Goal: Information Seeking & Learning: Learn about a topic

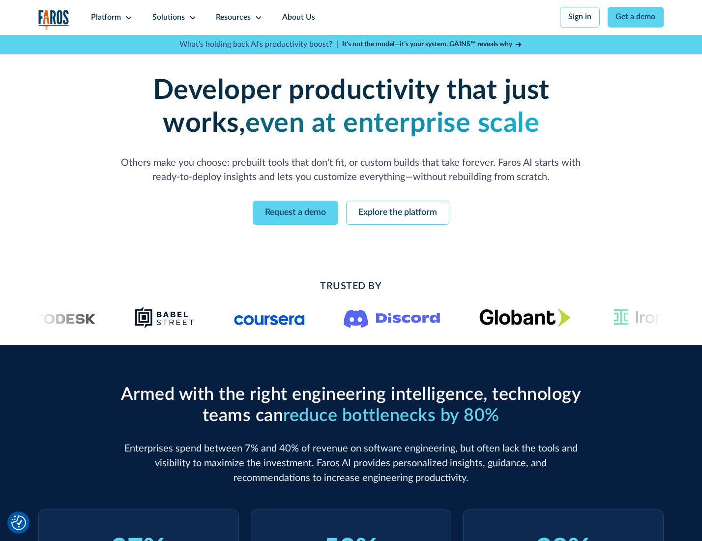
click at [127, 17] on icon at bounding box center [129, 18] width 8 height 8
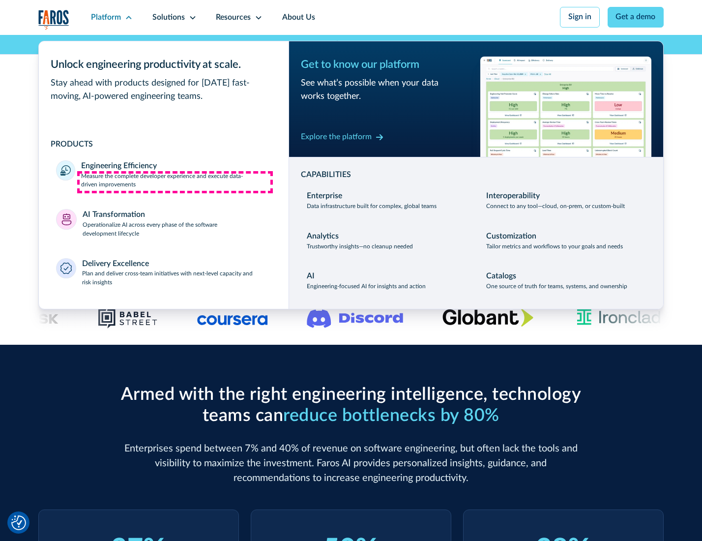
click at [175, 182] on p "Measure the complete developer experience and execute data-driven improvements" at bounding box center [176, 181] width 190 height 18
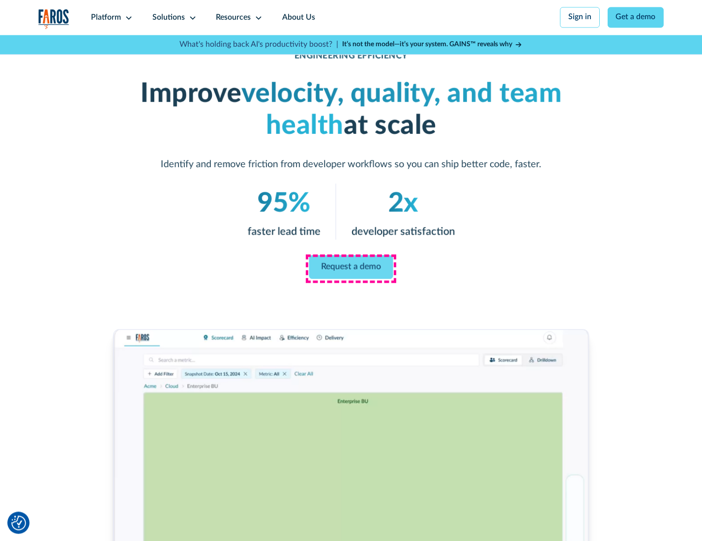
click at [351, 268] on link "Request a demo" at bounding box center [351, 267] width 84 height 24
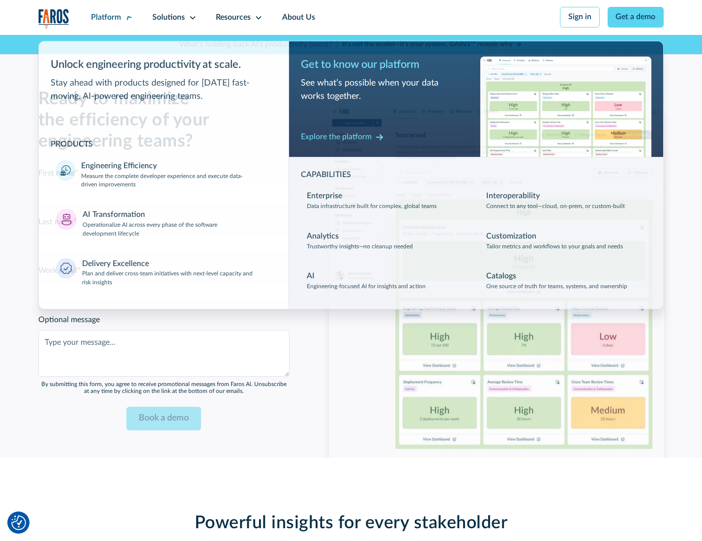
scroll to position [2141, 0]
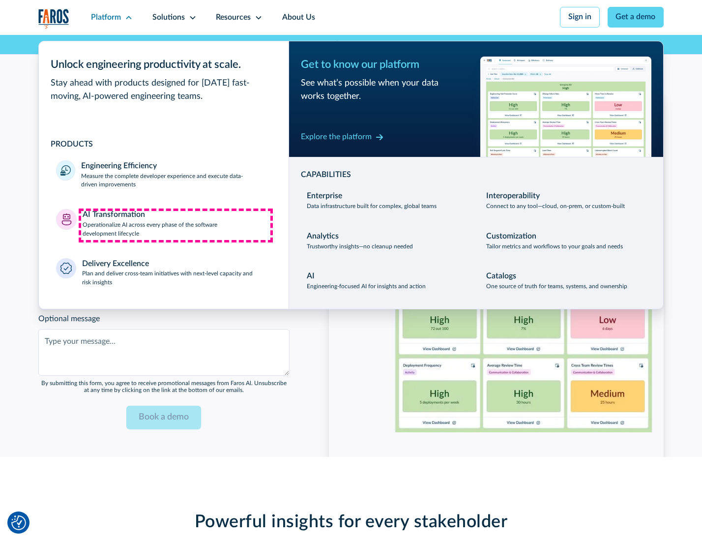
click at [176, 225] on p "Operationalize AI across every phase of the software development lifecycle" at bounding box center [177, 230] width 189 height 18
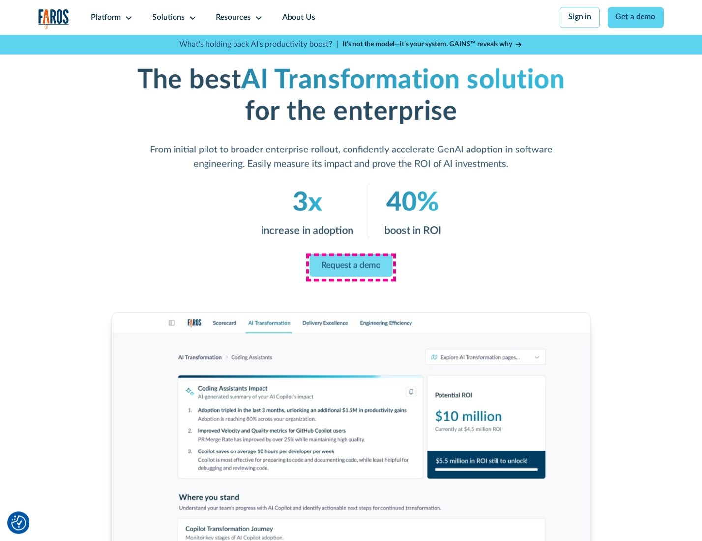
click at [351, 267] on link "Request a demo" at bounding box center [351, 265] width 83 height 23
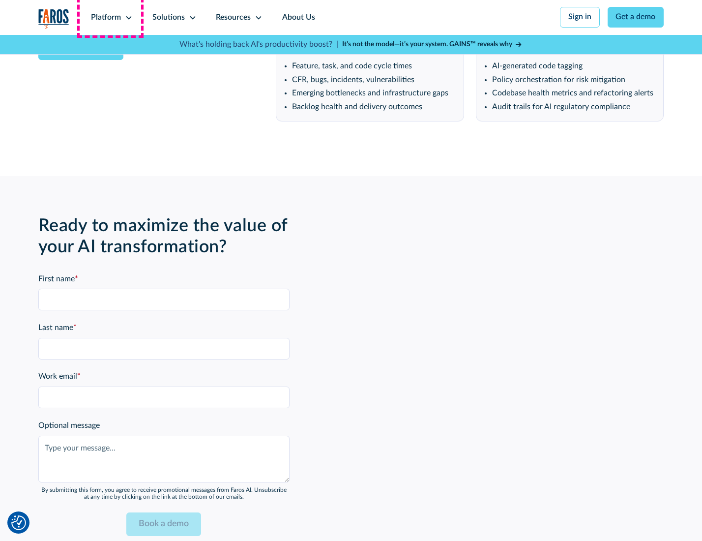
click at [110, 17] on div "Platform" at bounding box center [106, 18] width 30 height 12
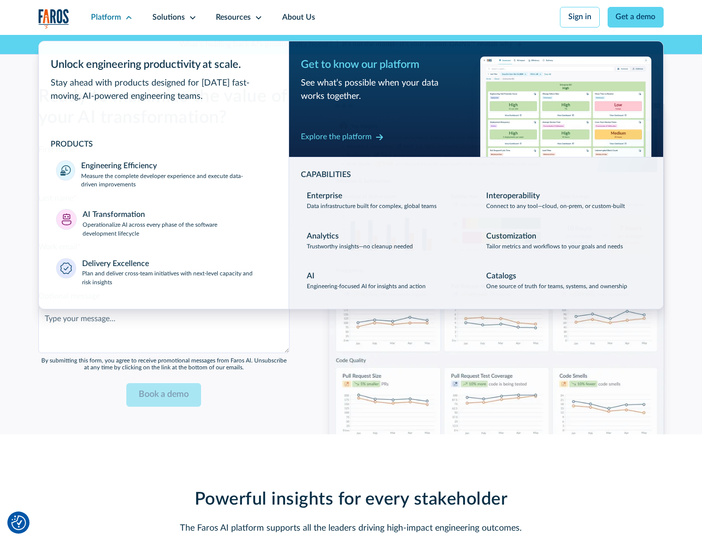
scroll to position [2378, 0]
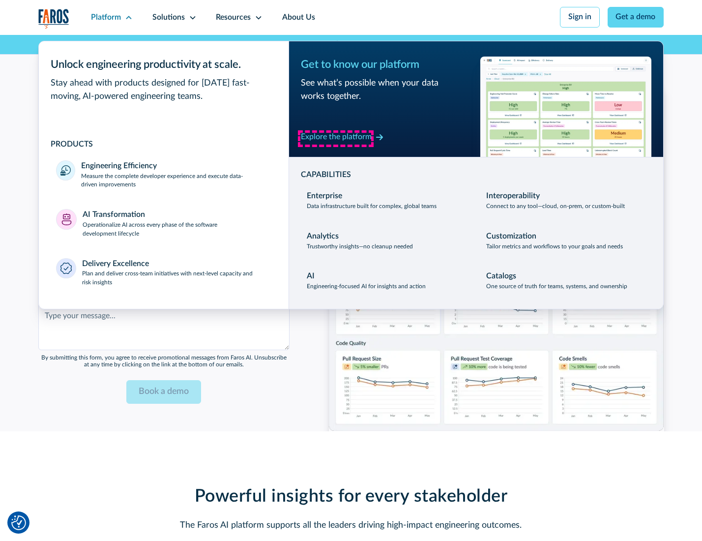
click at [336, 138] on div "Explore the platform" at bounding box center [336, 137] width 71 height 12
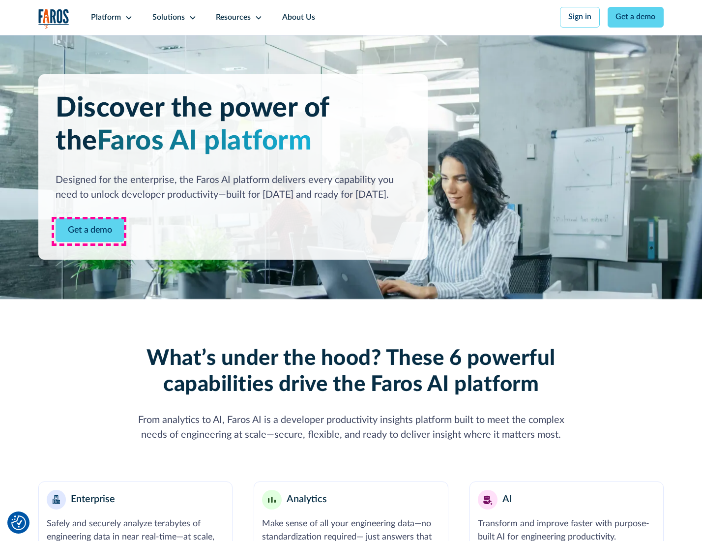
click at [89, 231] on link "Get a demo" at bounding box center [90, 230] width 69 height 24
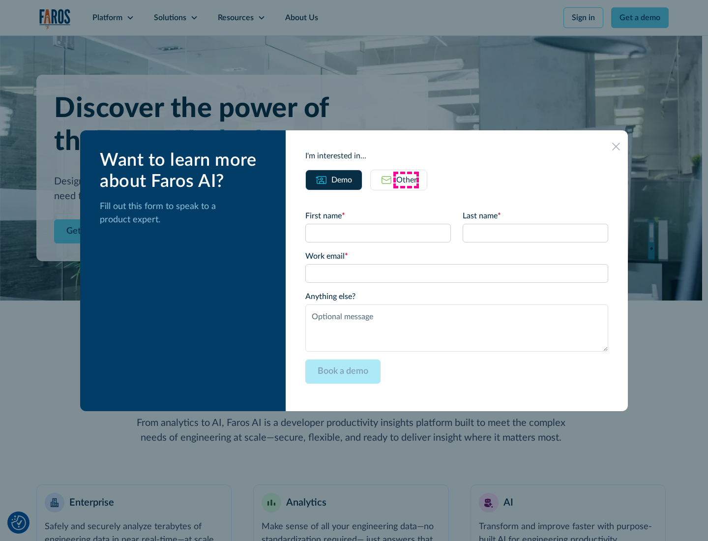
click at [406, 180] on div "Other" at bounding box center [406, 180] width 21 height 12
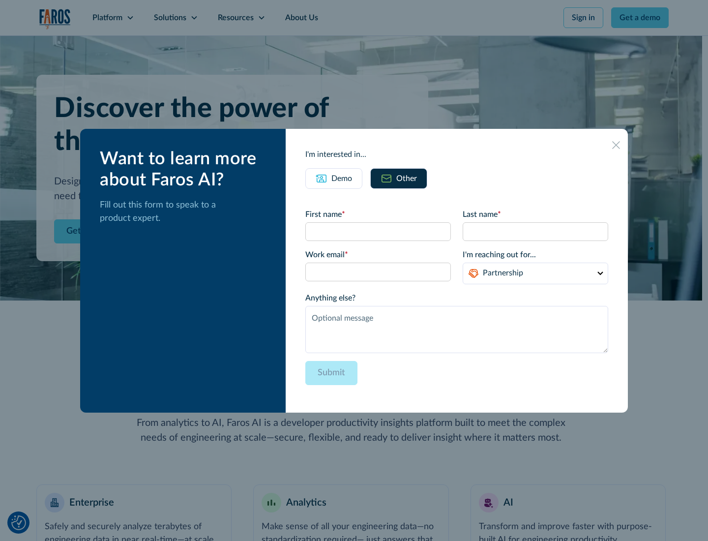
click at [341, 178] on div "Demo" at bounding box center [342, 179] width 21 height 12
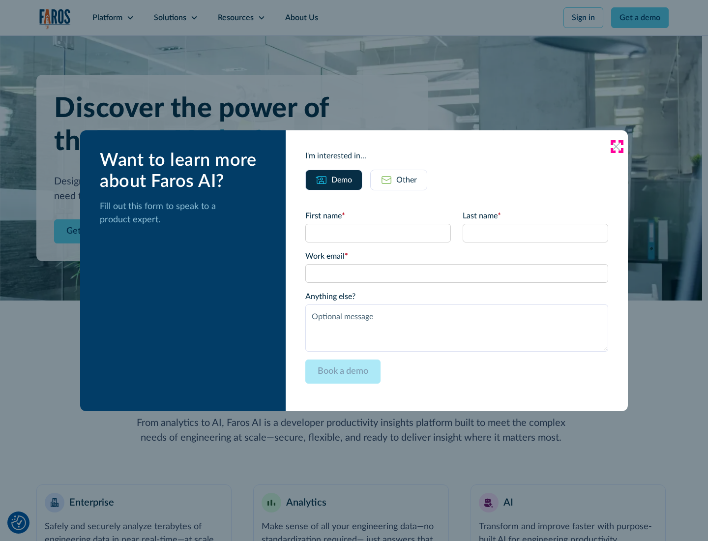
click at [617, 146] on icon at bounding box center [616, 147] width 8 height 8
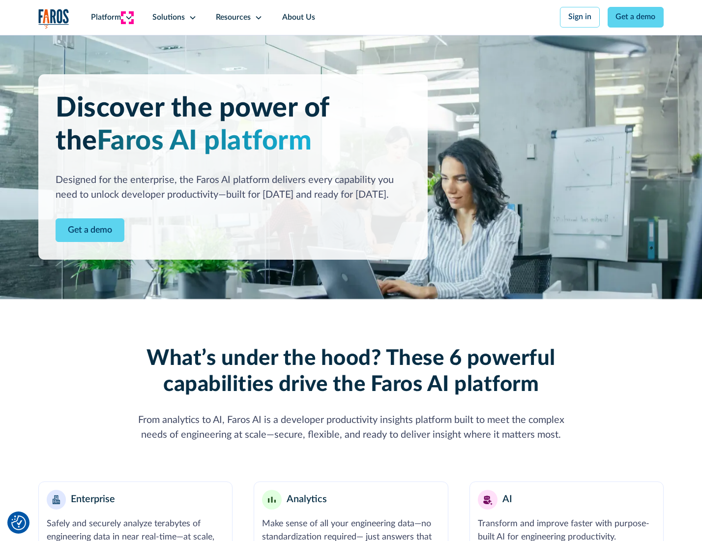
click at [127, 17] on icon at bounding box center [129, 18] width 8 height 8
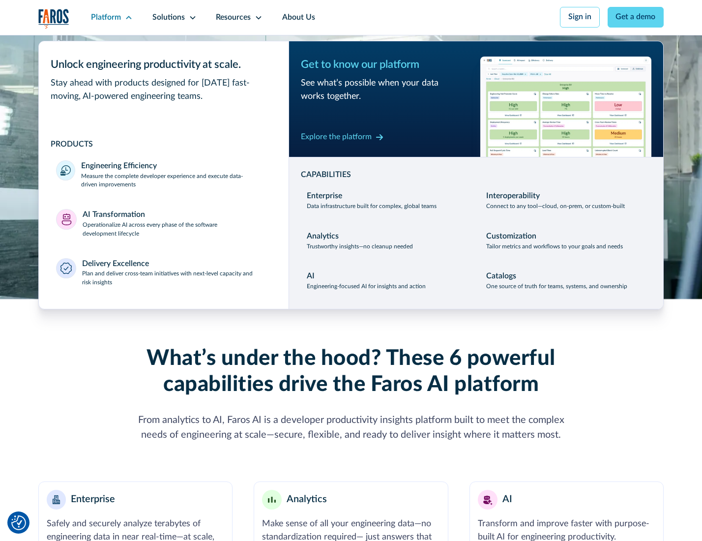
click at [176, 280] on p "Plan and deliver cross-team initiatives with next-level capacity and risk insig…" at bounding box center [176, 279] width 189 height 18
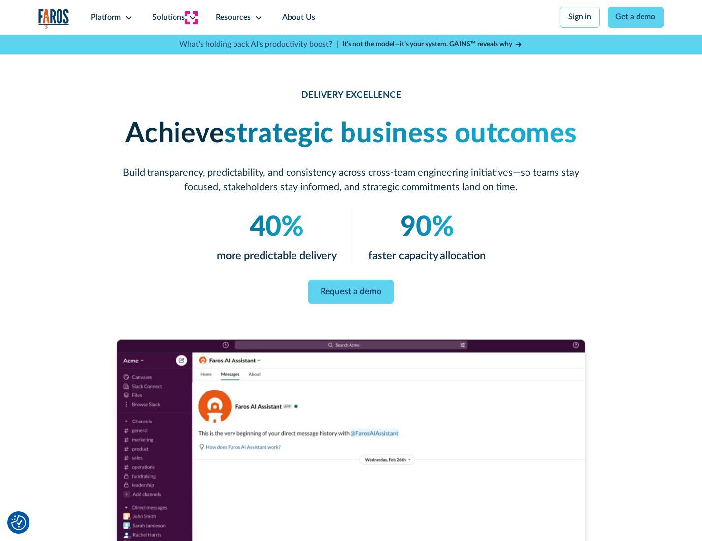
click at [191, 17] on icon at bounding box center [193, 18] width 8 height 8
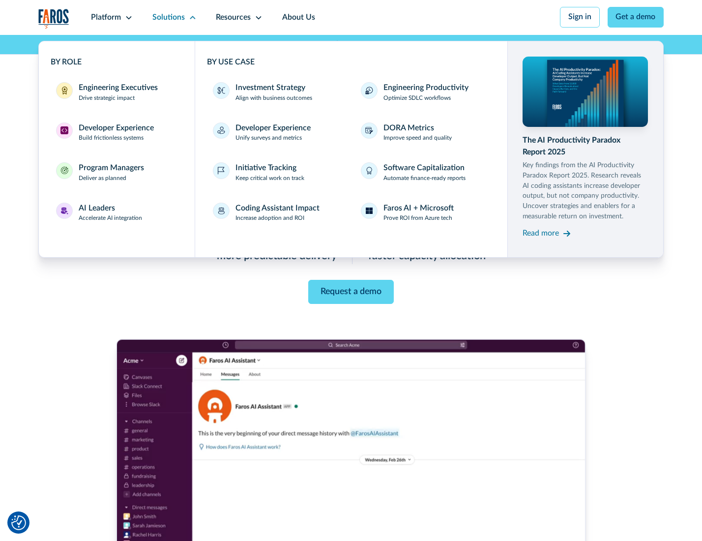
click at [115, 93] on div "Engineering Executives" at bounding box center [118, 88] width 79 height 12
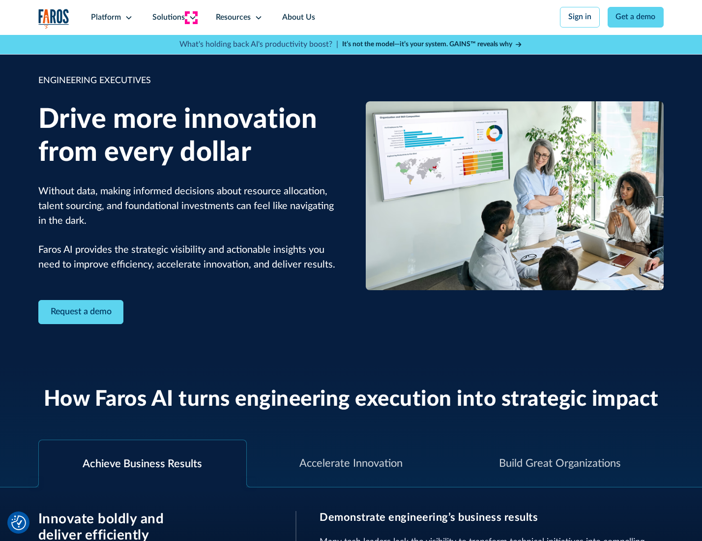
click at [191, 17] on icon at bounding box center [193, 18] width 8 height 8
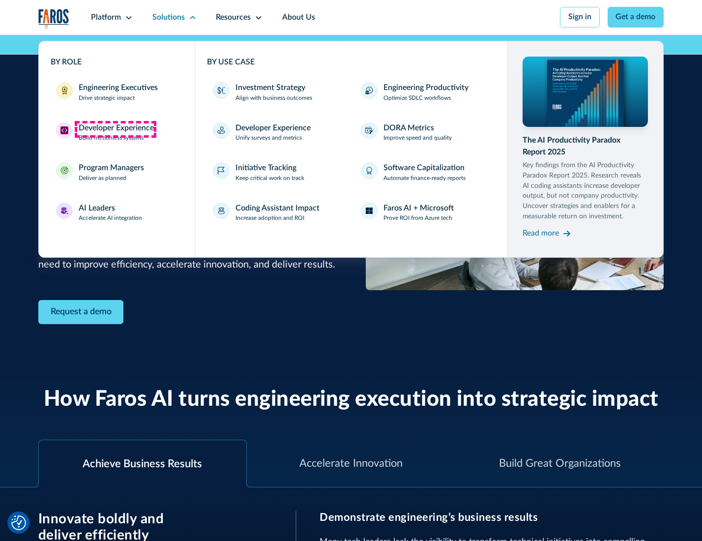
click at [115, 129] on div "Developer Experience" at bounding box center [116, 128] width 75 height 12
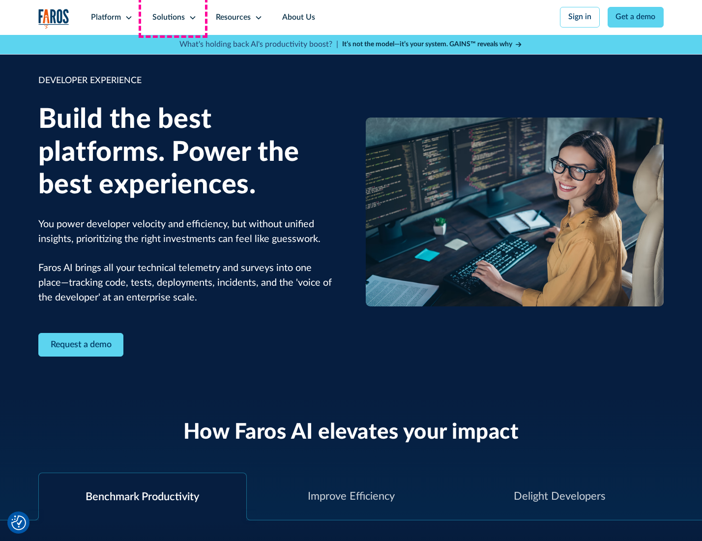
click at [173, 17] on div "Solutions" at bounding box center [168, 18] width 32 height 12
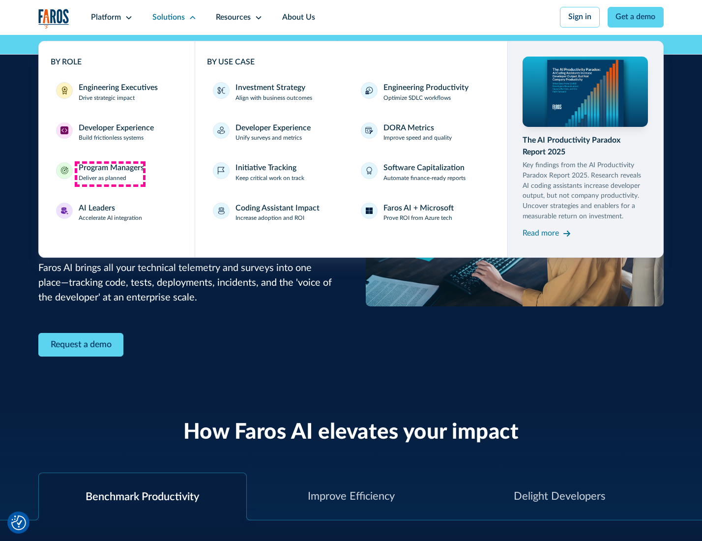
click at [110, 174] on div "Program Managers" at bounding box center [111, 168] width 65 height 12
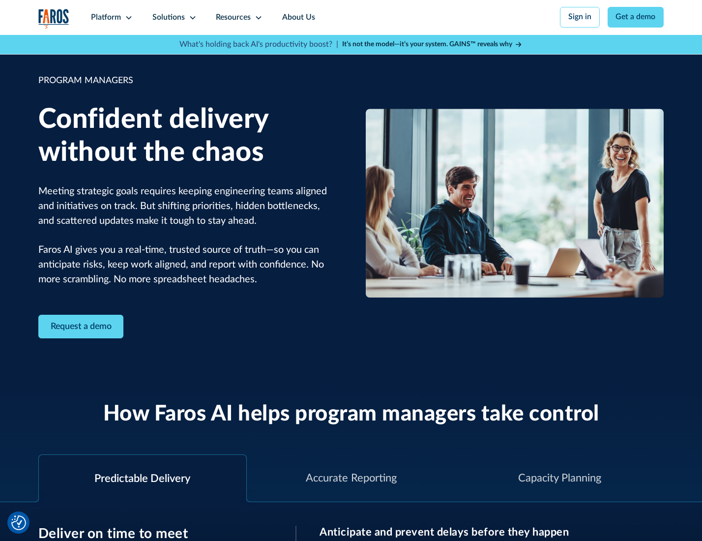
click at [191, 18] on icon at bounding box center [193, 18] width 8 height 8
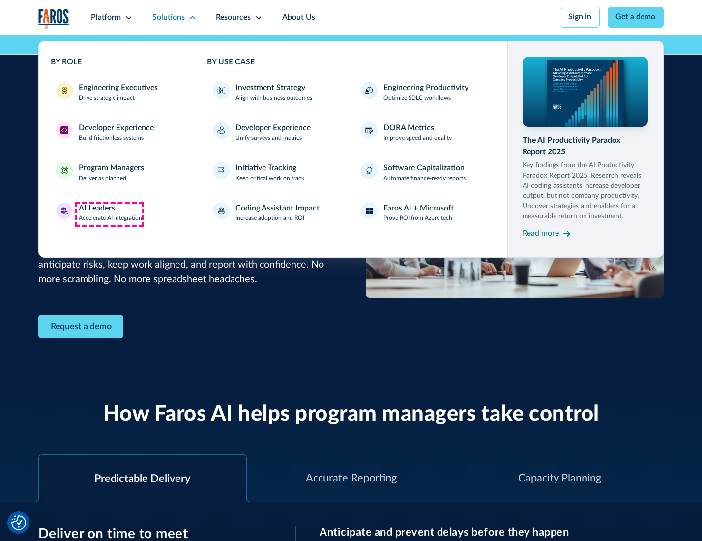
click at [109, 214] on div "AI Leaders" at bounding box center [97, 209] width 36 height 12
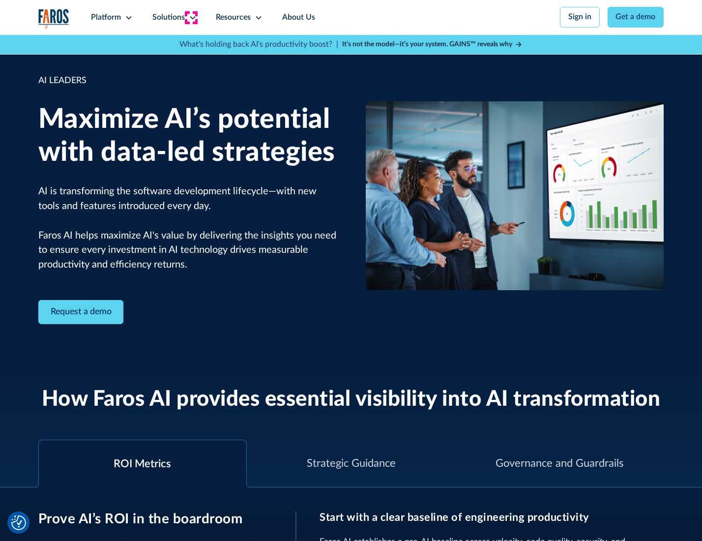
click at [191, 17] on icon at bounding box center [193, 18] width 8 height 8
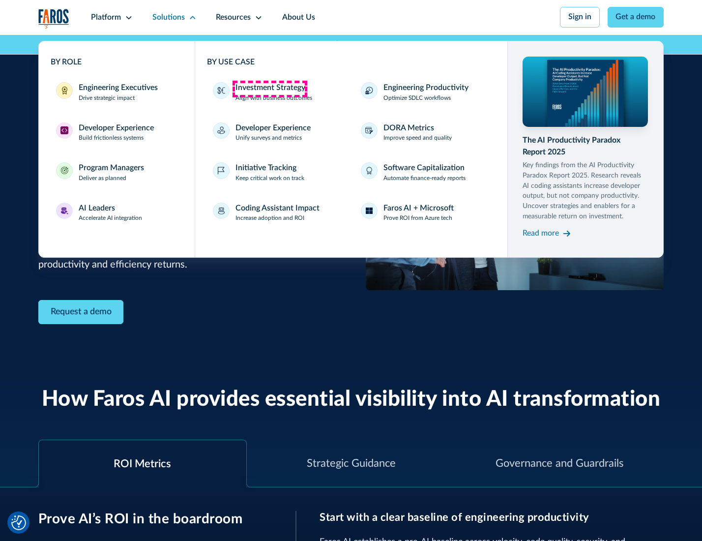
click at [270, 89] on div "Investment Strategy" at bounding box center [271, 88] width 70 height 12
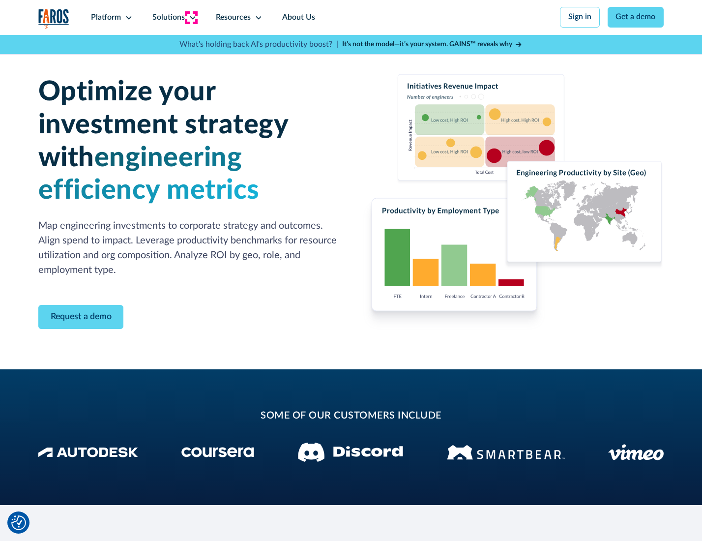
click at [191, 17] on icon at bounding box center [193, 18] width 8 height 8
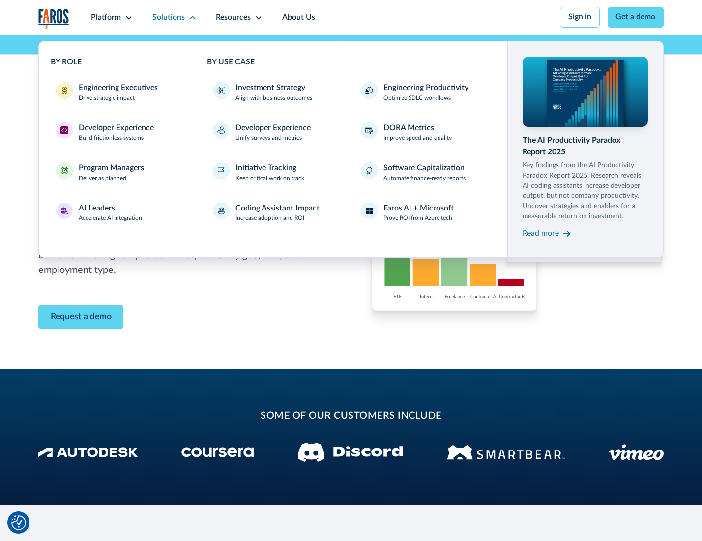
click at [419, 220] on p "Prove ROI from Azure tech" at bounding box center [418, 218] width 69 height 9
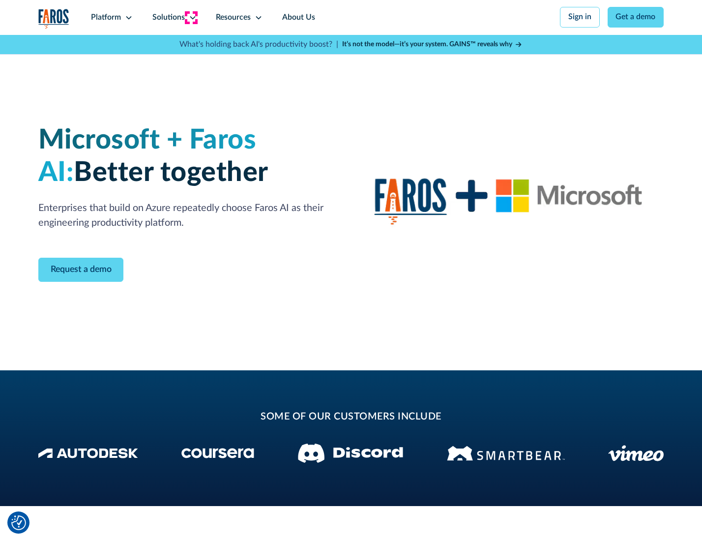
click at [191, 17] on icon at bounding box center [193, 18] width 8 height 8
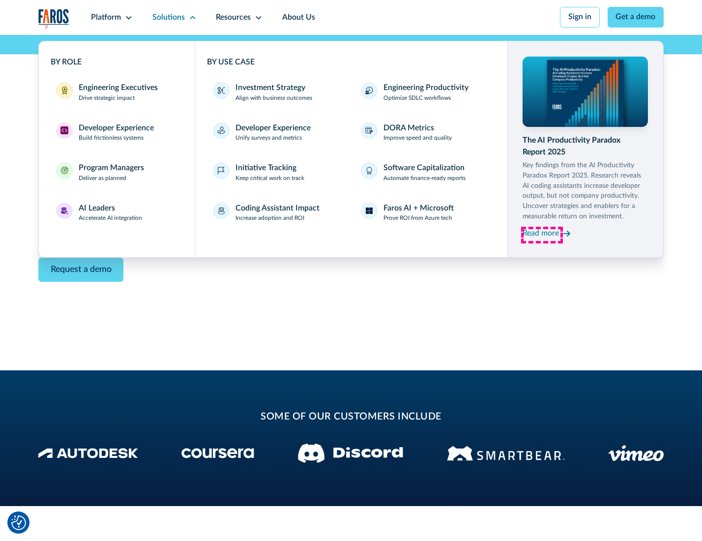
click at [542, 235] on div "Read more" at bounding box center [541, 234] width 36 height 12
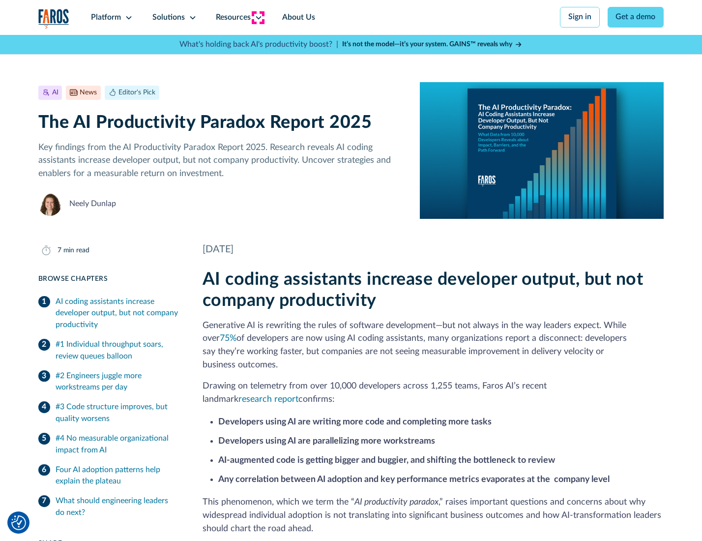
click at [258, 17] on icon at bounding box center [259, 18] width 8 height 8
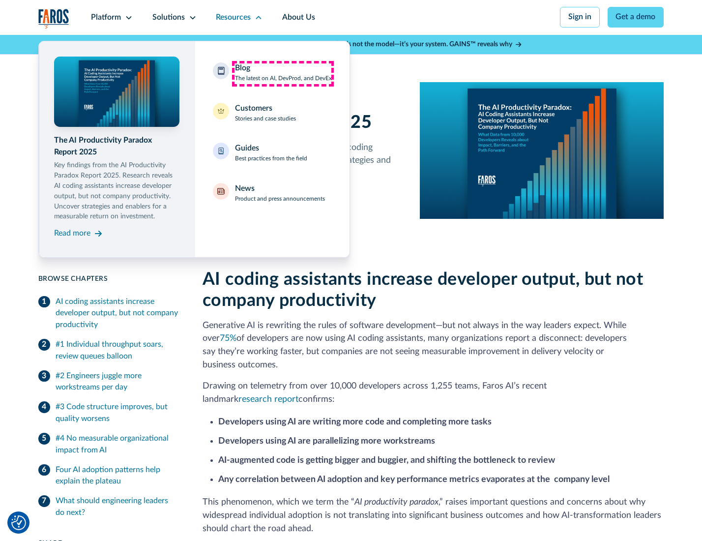
click at [283, 73] on div "Blog The latest on AI, DevProd, and DevEx" at bounding box center [283, 72] width 97 height 21
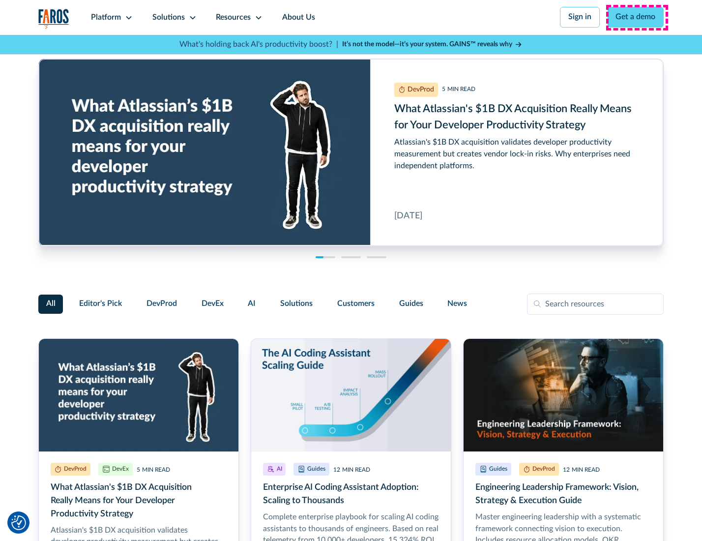
click at [637, 17] on link "Get a demo" at bounding box center [636, 17] width 57 height 21
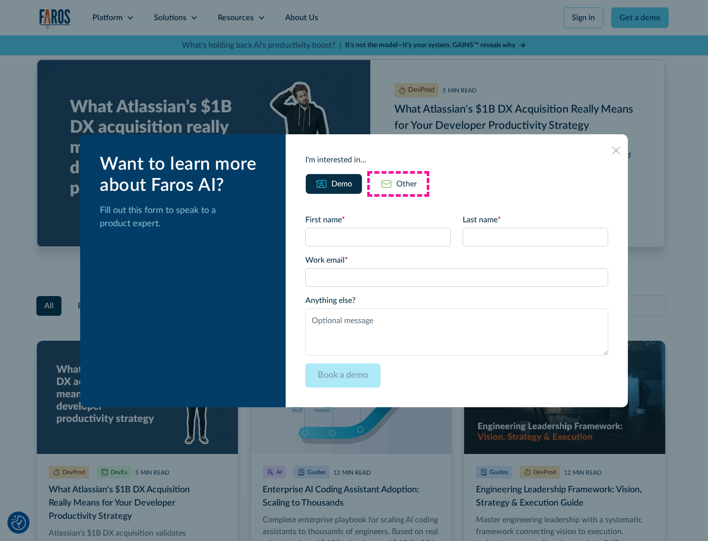
click at [398, 183] on div "Other" at bounding box center [406, 184] width 21 height 12
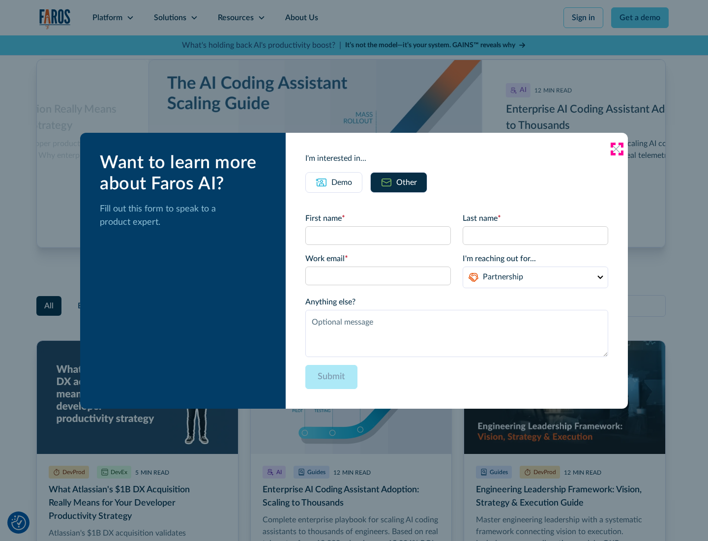
click at [617, 149] on icon at bounding box center [616, 149] width 8 height 8
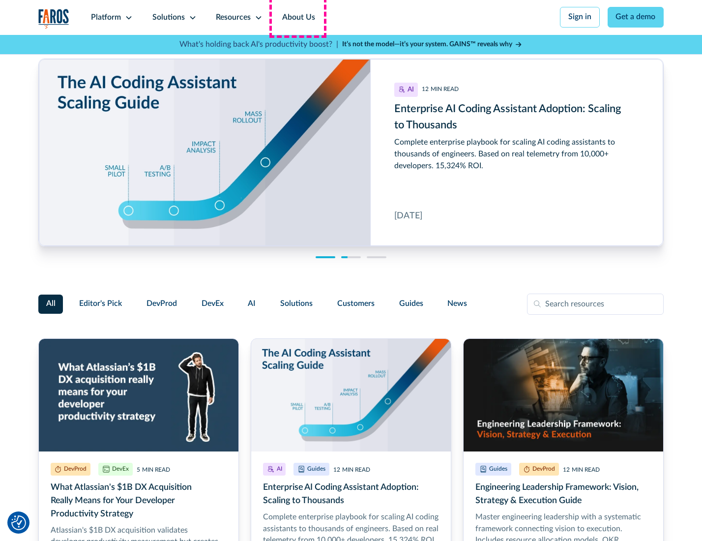
click at [298, 17] on link "About Us" at bounding box center [298, 17] width 53 height 35
